Goal: Find specific page/section: Find specific page/section

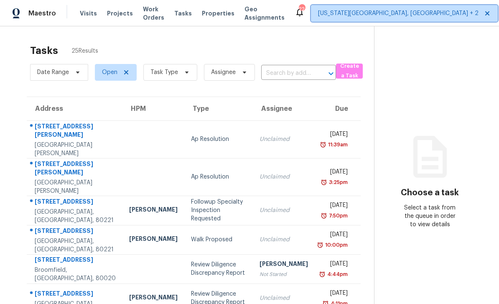
click at [391, 14] on span "[US_STATE][GEOGRAPHIC_DATA], [GEOGRAPHIC_DATA] + 2" at bounding box center [398, 13] width 161 height 8
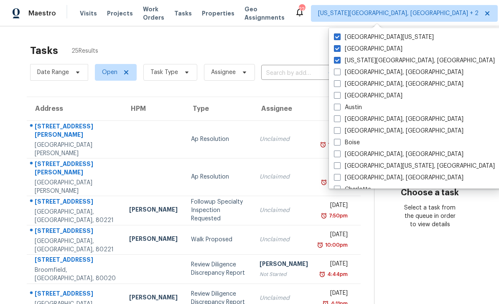
click at [340, 40] on label "[GEOGRAPHIC_DATA][US_STATE]" at bounding box center [384, 37] width 100 height 8
click at [339, 38] on input "[GEOGRAPHIC_DATA][US_STATE]" at bounding box center [336, 35] width 5 height 5
checkbox input "false"
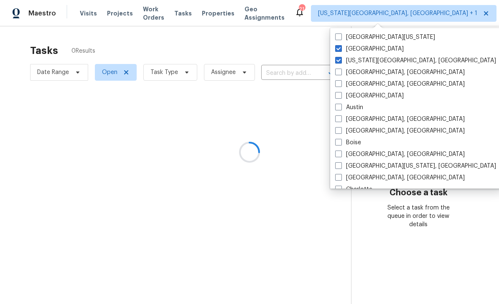
click at [342, 50] on label "[GEOGRAPHIC_DATA]" at bounding box center [369, 49] width 69 height 8
click at [341, 50] on input "[GEOGRAPHIC_DATA]" at bounding box center [337, 47] width 5 height 5
checkbox input "false"
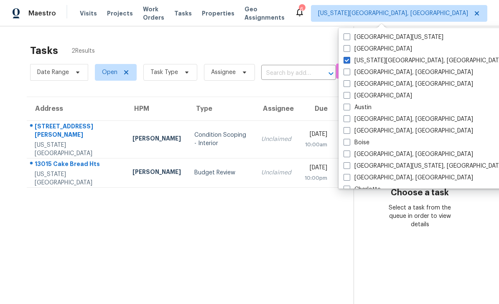
click at [64, 220] on section "Tasks 2 Results Date Range Open Task Type Assignee ​ Create a Task Address HPM …" at bounding box center [183, 185] width 340 height 291
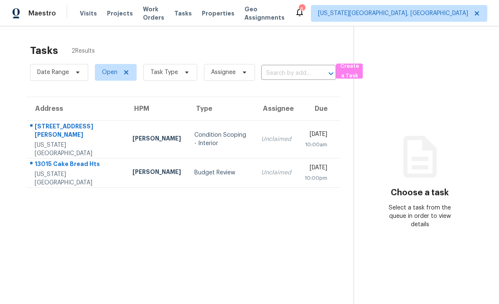
click at [53, 160] on div "13015 Cake Bread Hts" at bounding box center [77, 165] width 84 height 10
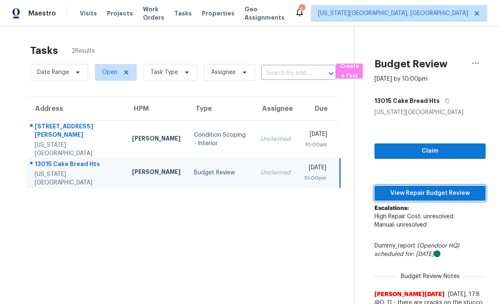
click at [455, 196] on span "View Repair Budget Review" at bounding box center [430, 193] width 98 height 10
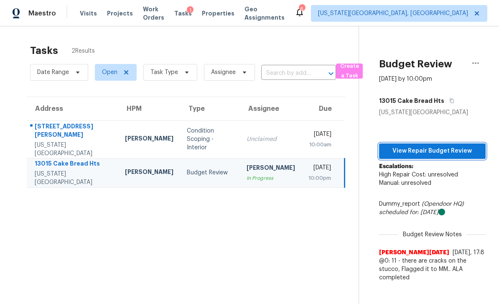
click at [461, 149] on span "View Repair Budget Review" at bounding box center [432, 151] width 93 height 10
